Goal: Find specific page/section: Find specific page/section

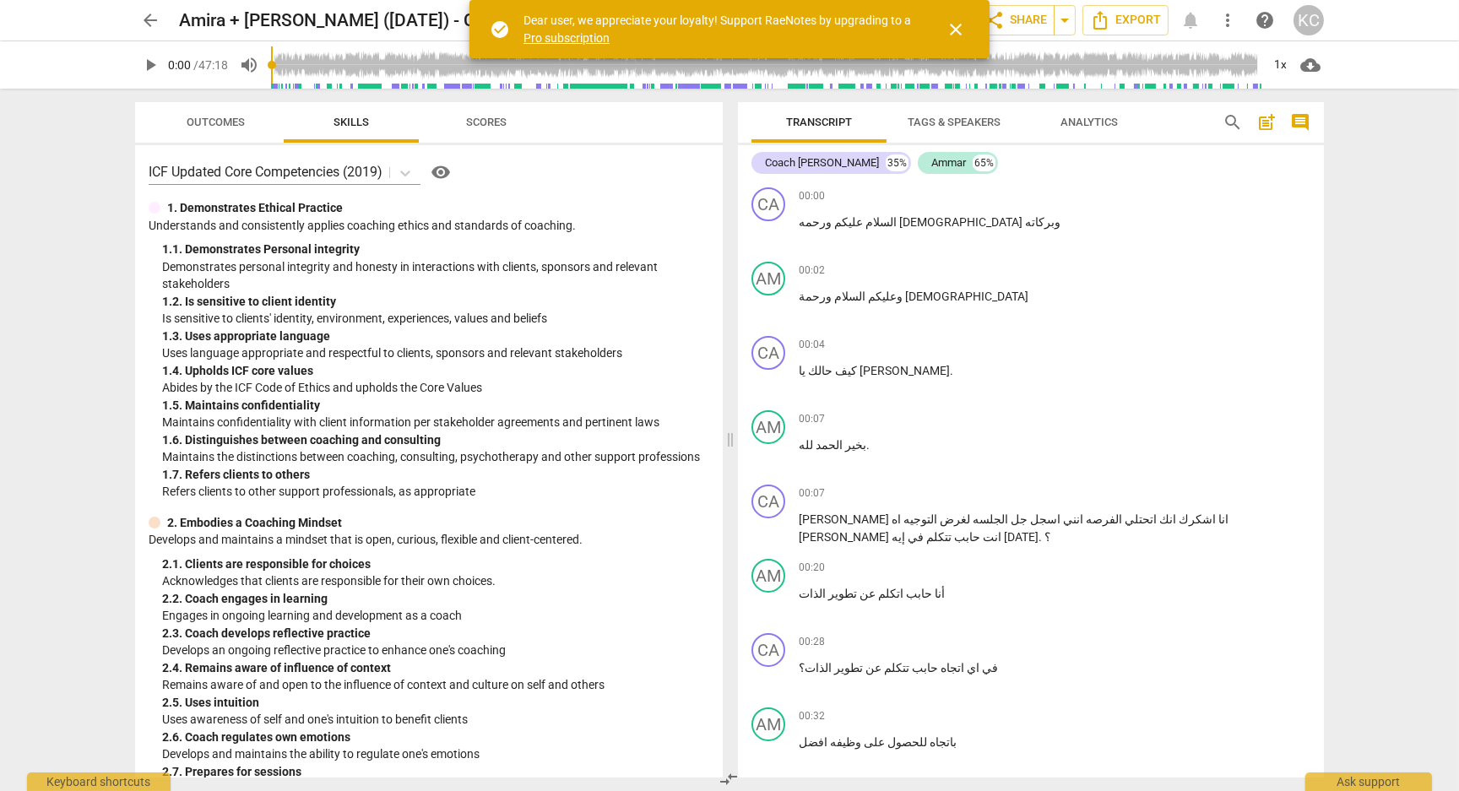
click at [155, 19] on span "arrow_back" at bounding box center [150, 20] width 20 height 20
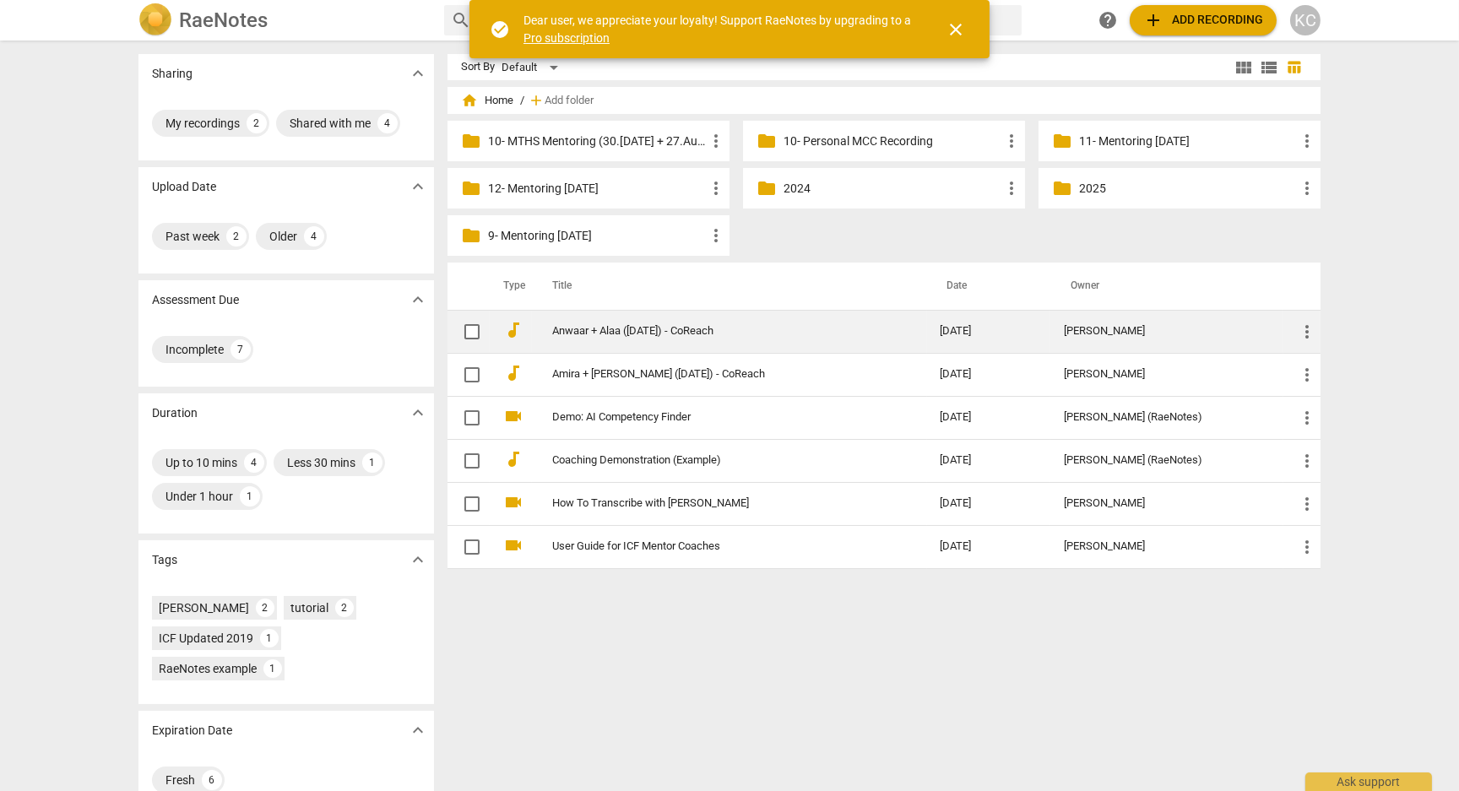
click at [575, 337] on link "Anwaar + Alaa ([DATE]) - CoReach" at bounding box center [716, 331] width 328 height 13
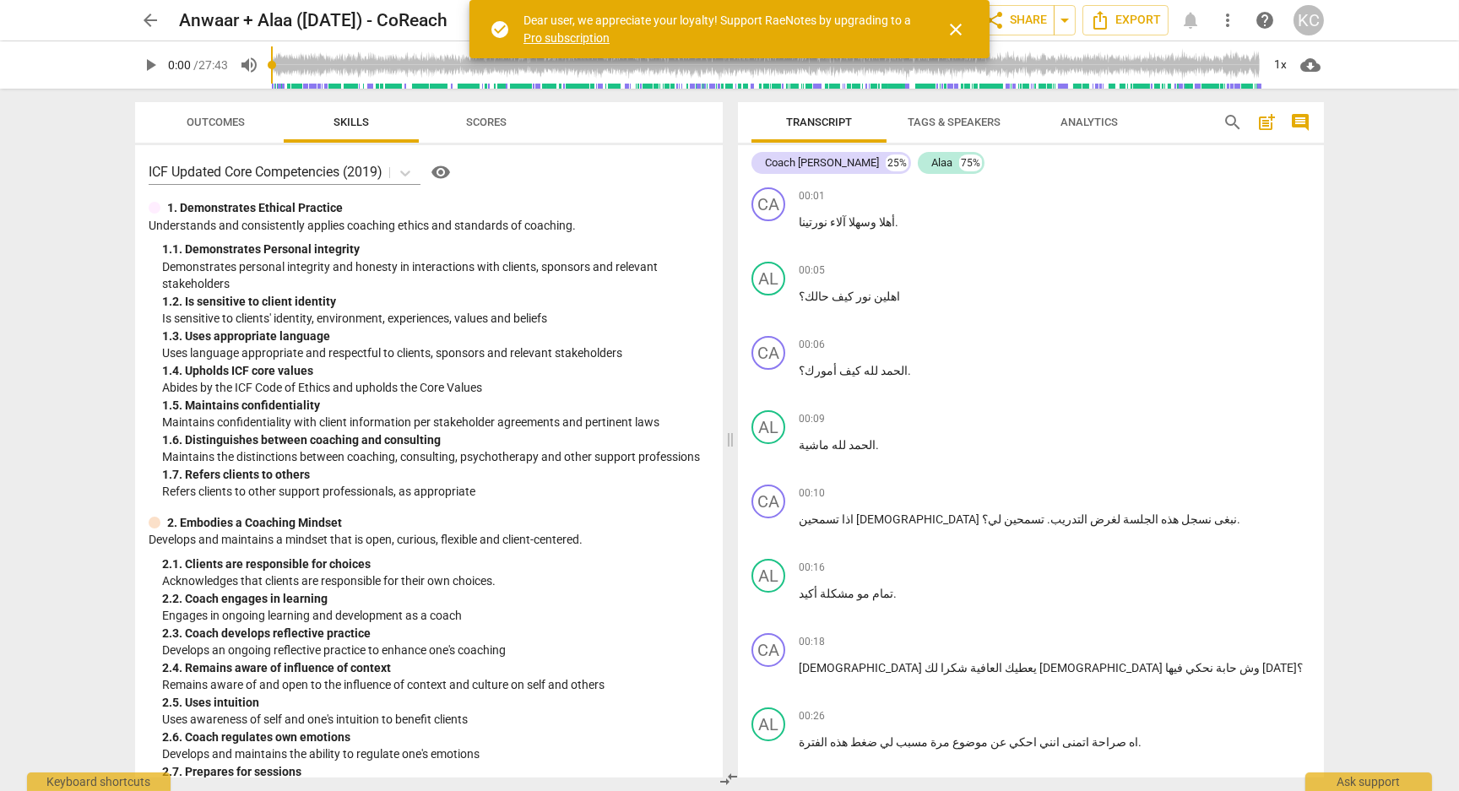
click at [157, 30] on span "arrow_back" at bounding box center [150, 20] width 20 height 20
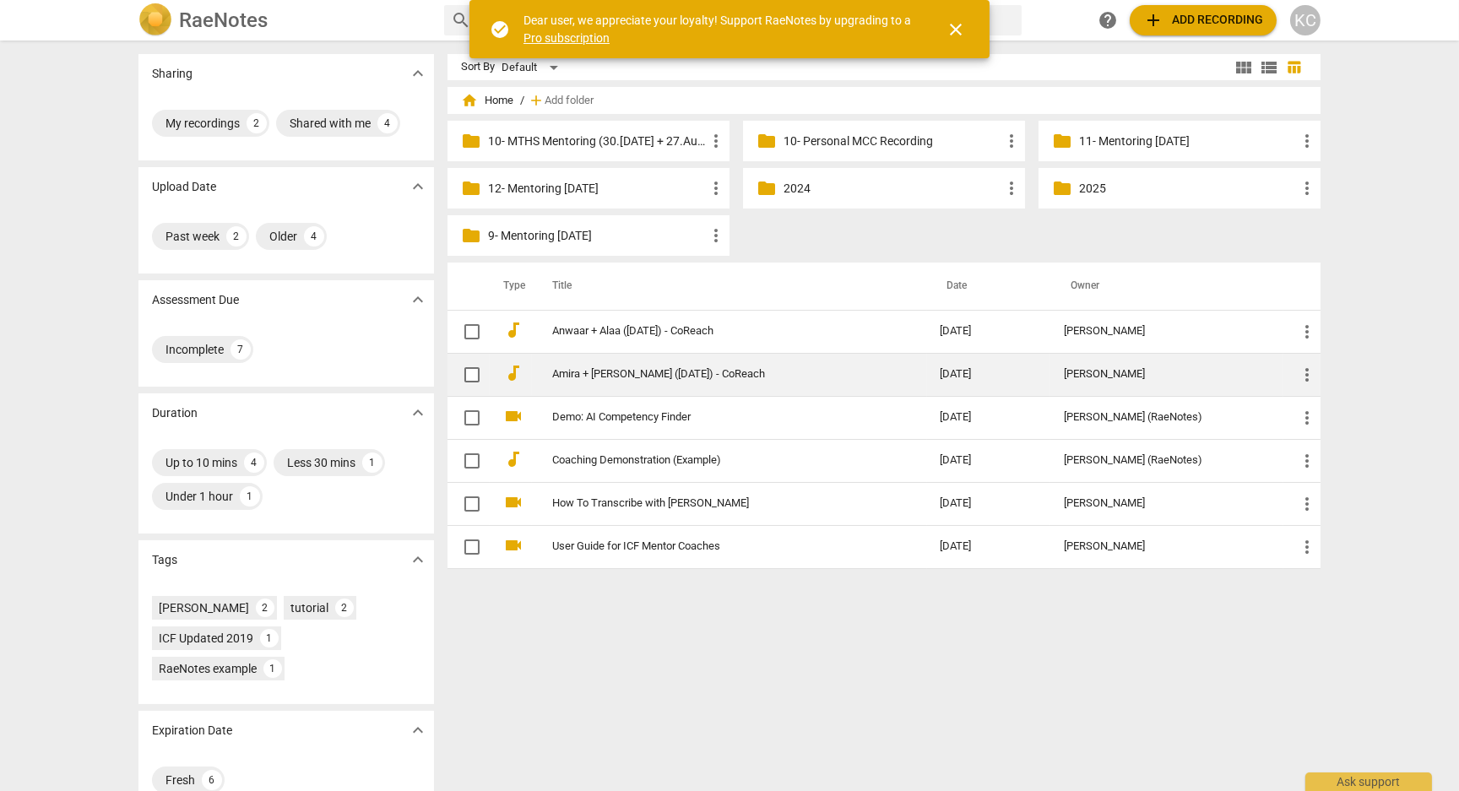
click at [583, 368] on link "Amira + [PERSON_NAME] ([DATE]) - CoReach" at bounding box center [716, 374] width 328 height 13
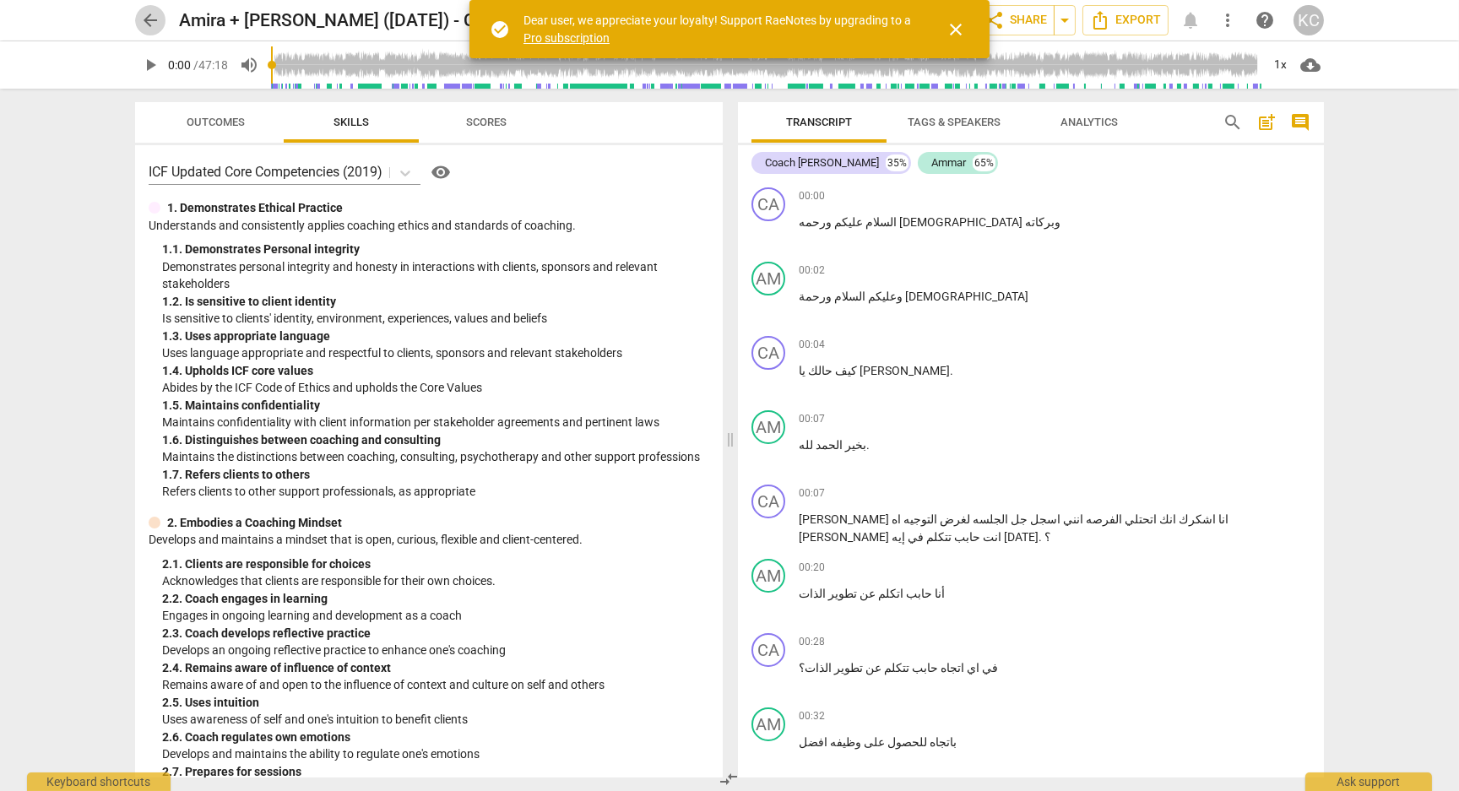
click at [160, 21] on span "arrow_back" at bounding box center [150, 20] width 20 height 20
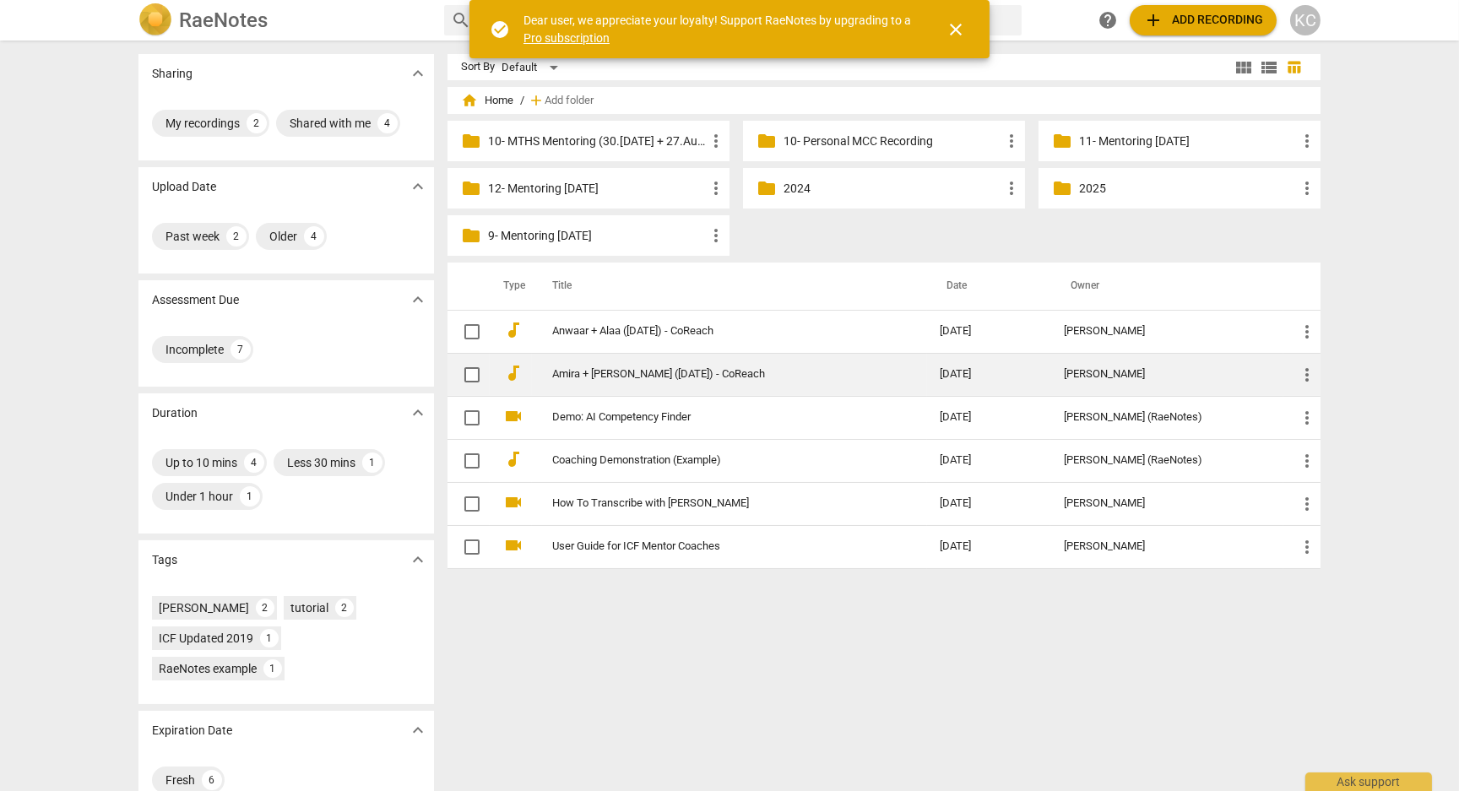
click at [568, 368] on link "Amira + [PERSON_NAME] ([DATE]) - CoReach" at bounding box center [716, 374] width 328 height 13
